Goal: Information Seeking & Learning: Learn about a topic

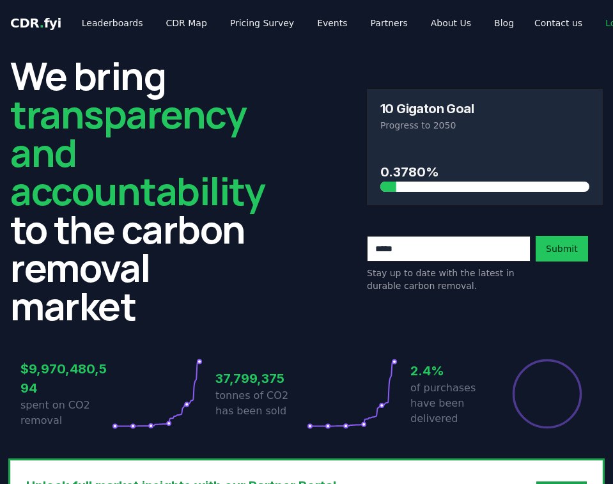
click at [125, 24] on link "Leaderboards" at bounding box center [113, 22] width 82 height 23
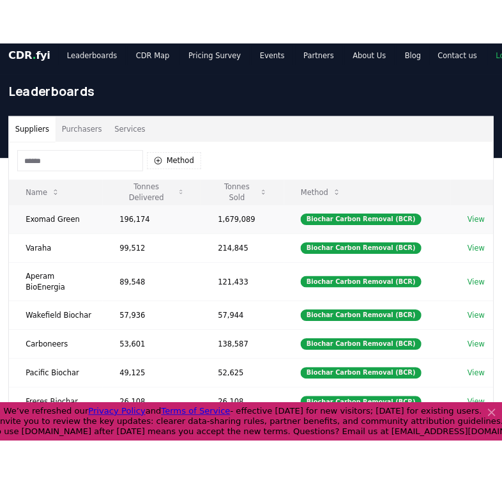
scroll to position [29, 0]
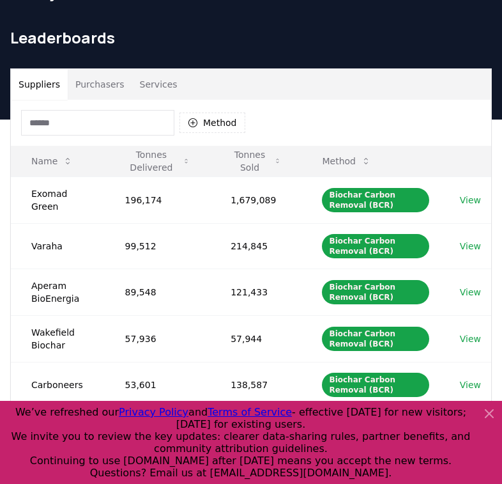
click at [96, 90] on button "Purchasers" at bounding box center [100, 84] width 65 height 31
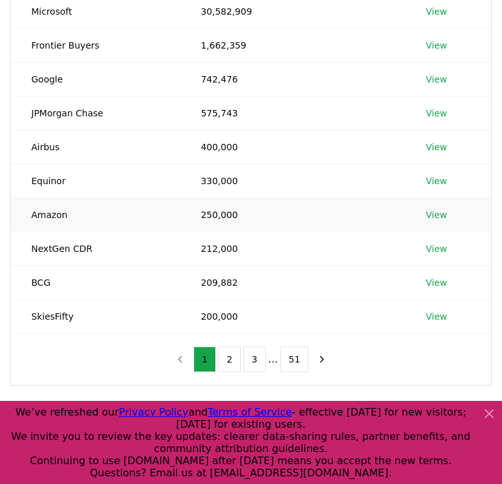
scroll to position [212, 0]
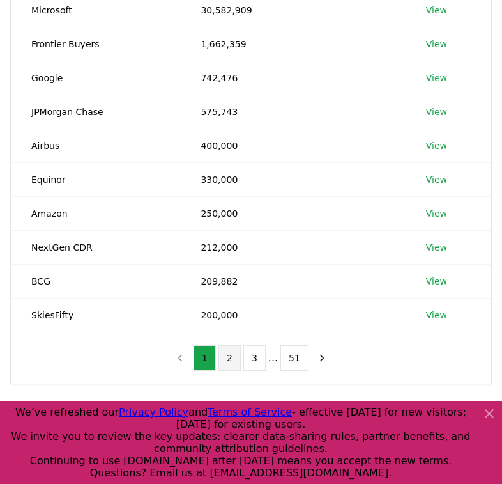
click at [232, 360] on button "2" at bounding box center [229, 358] width 22 height 26
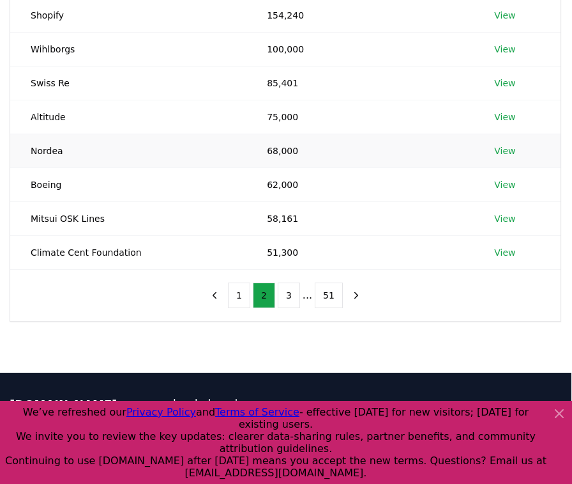
scroll to position [291, 1]
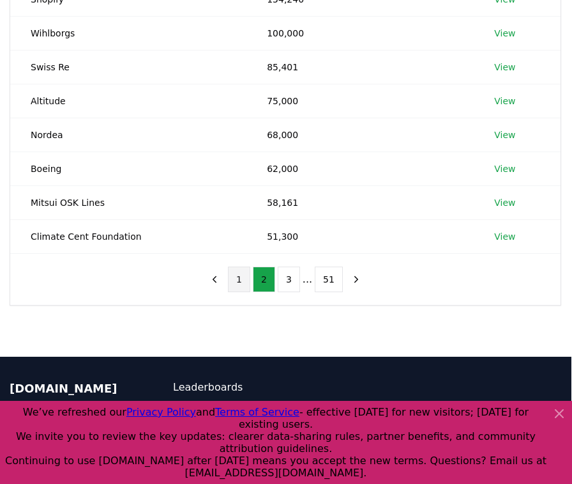
click at [244, 277] on button "1" at bounding box center [239, 279] width 22 height 26
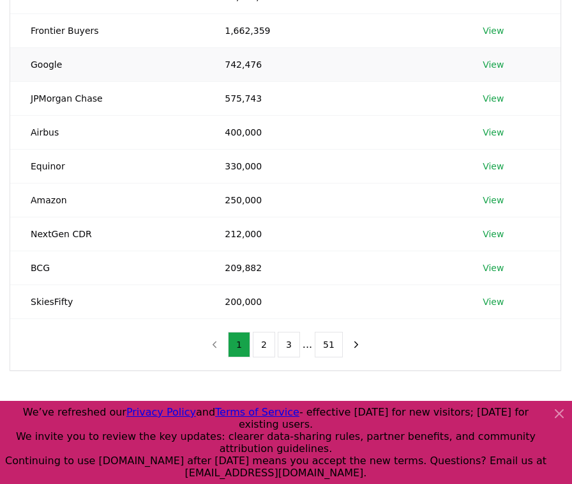
scroll to position [227, 1]
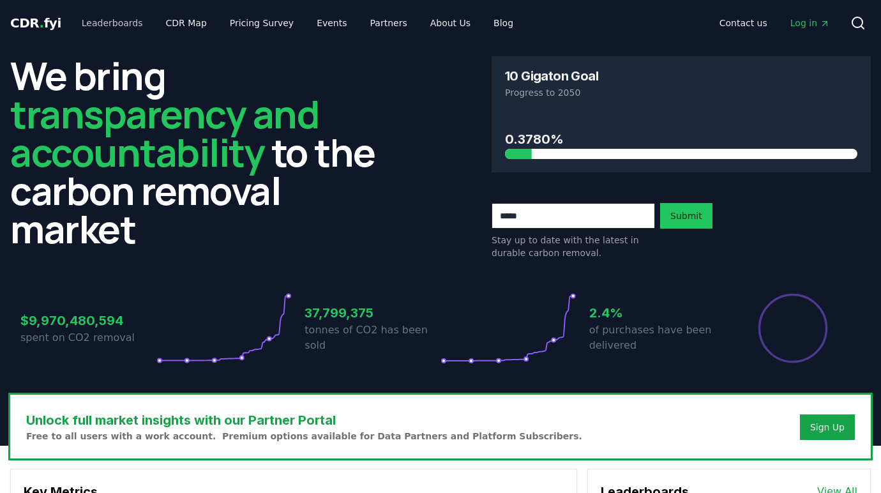
click at [107, 27] on link "Leaderboards" at bounding box center [113, 22] width 82 height 23
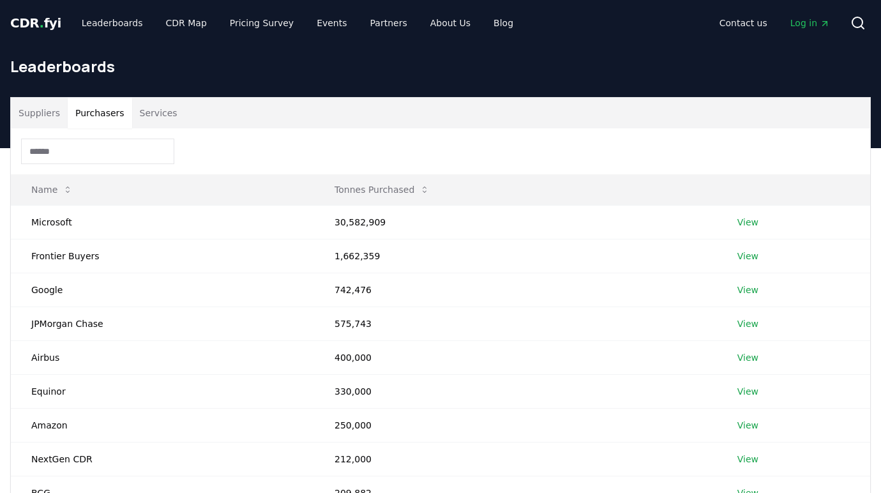
click at [104, 111] on button "Purchasers" at bounding box center [100, 113] width 65 height 31
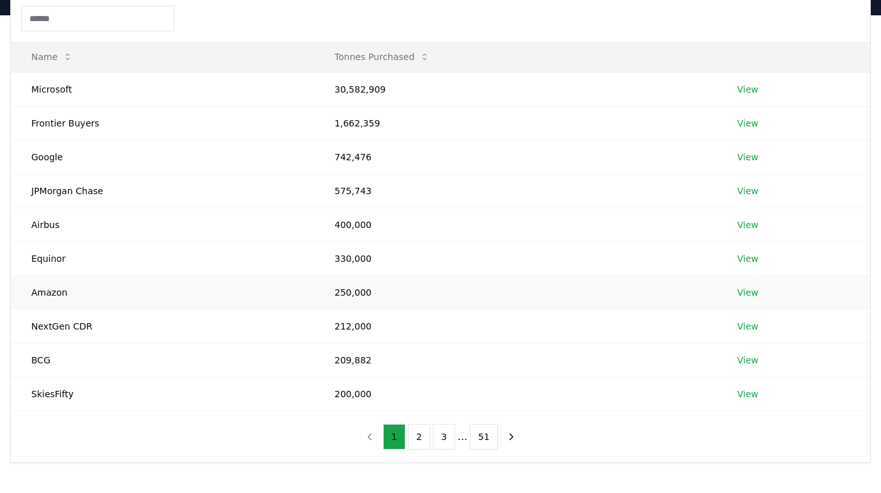
scroll to position [134, 0]
